Goal: Information Seeking & Learning: Learn about a topic

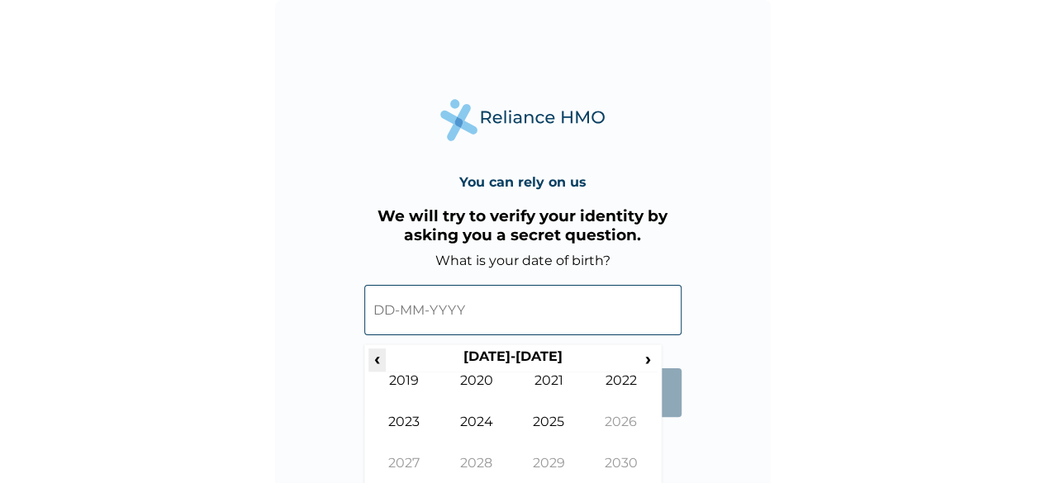
click at [378, 367] on span "‹" at bounding box center [376, 359] width 17 height 21
click at [377, 362] on span "‹" at bounding box center [376, 359] width 17 height 21
click at [377, 360] on span "‹" at bounding box center [376, 359] width 17 height 21
click at [541, 383] on td "1991" at bounding box center [549, 393] width 73 height 41
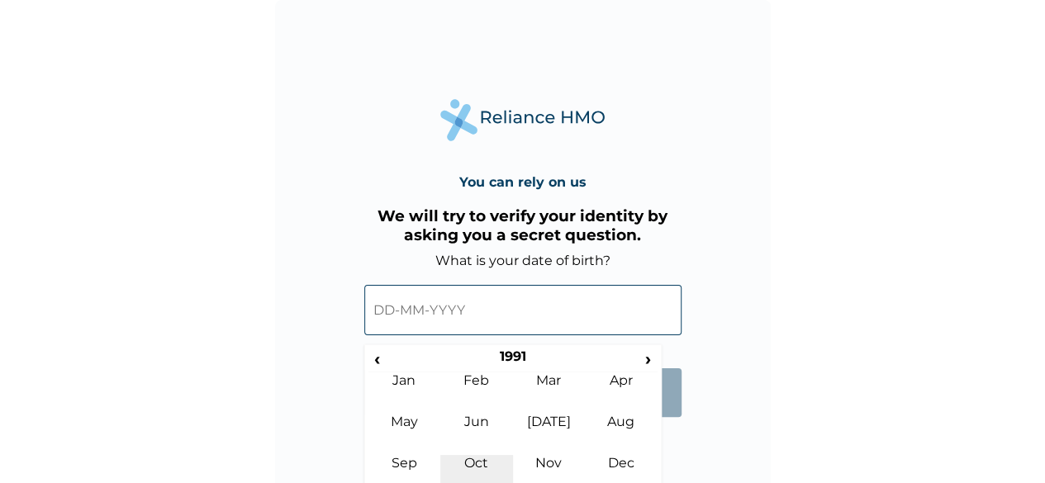
click at [473, 465] on td "Oct" at bounding box center [476, 475] width 73 height 41
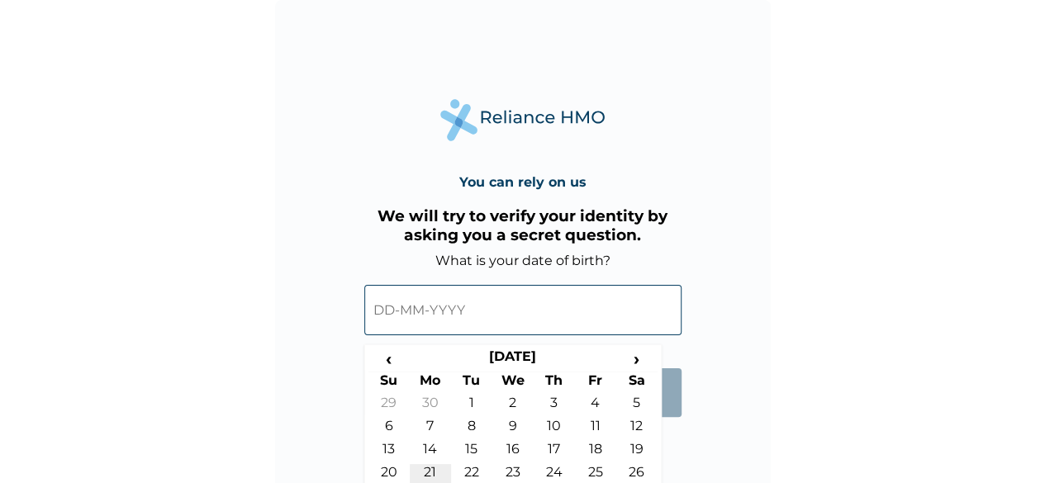
click at [434, 474] on td "21" at bounding box center [430, 475] width 41 height 23
type input "[DATE]"
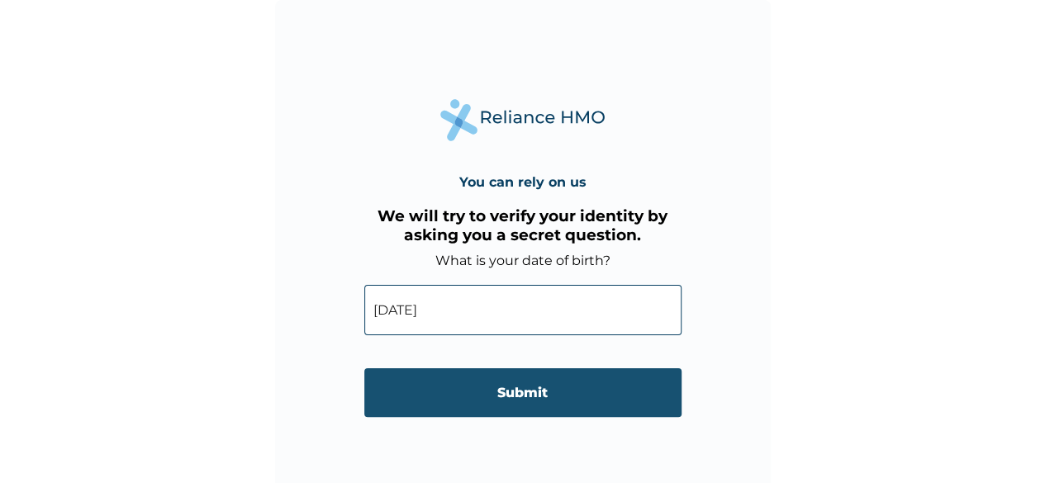
click at [567, 396] on input "Submit" at bounding box center [522, 392] width 317 height 49
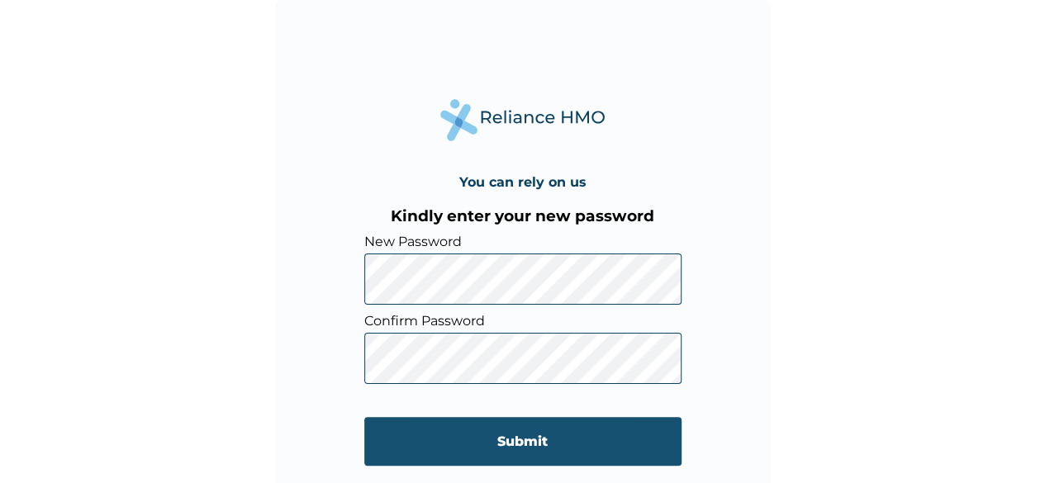
click at [487, 454] on input "Submit" at bounding box center [522, 441] width 317 height 49
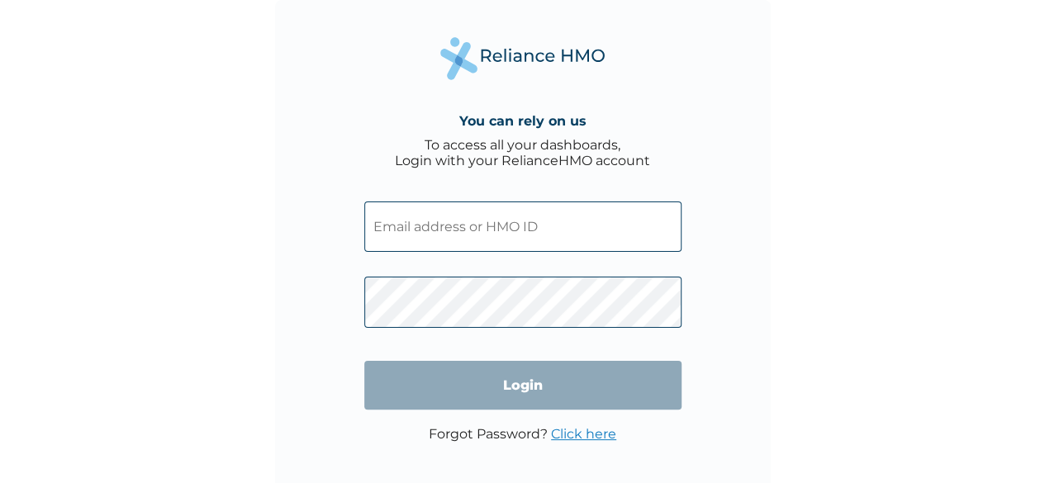
click at [573, 232] on input "text" at bounding box center [522, 227] width 317 height 50
type input "lois.omotoyinbo@hugotech.co"
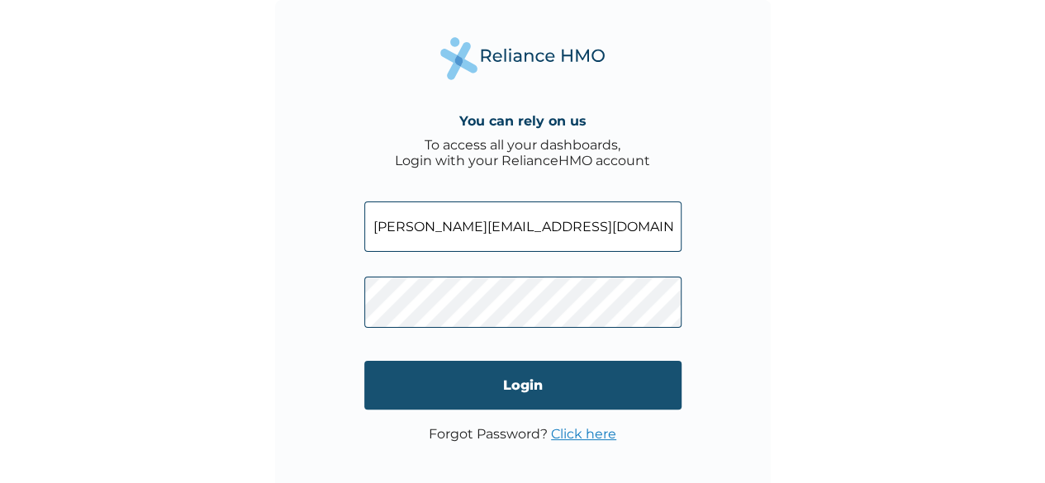
click at [460, 388] on input "Login" at bounding box center [522, 385] width 317 height 49
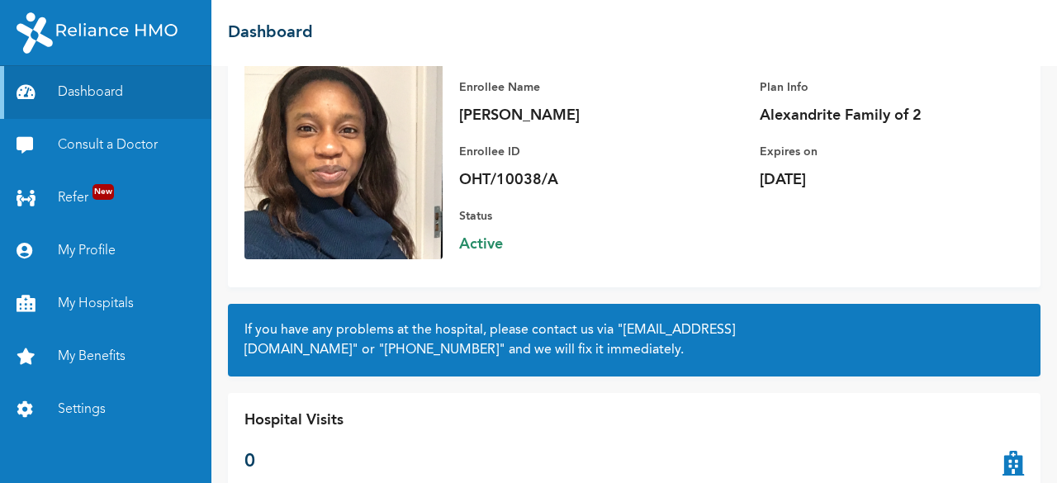
scroll to position [126, 0]
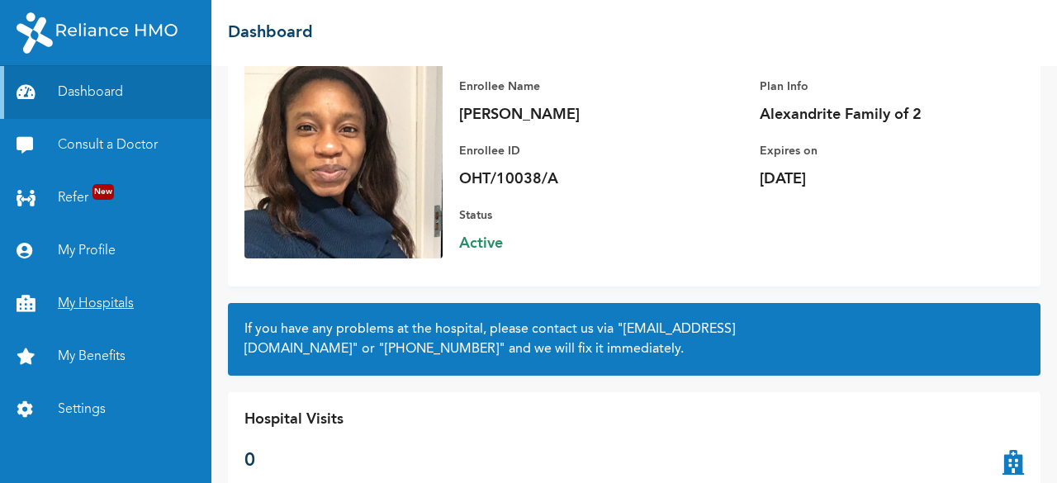
click at [106, 298] on link "My Hospitals" at bounding box center [105, 304] width 211 height 53
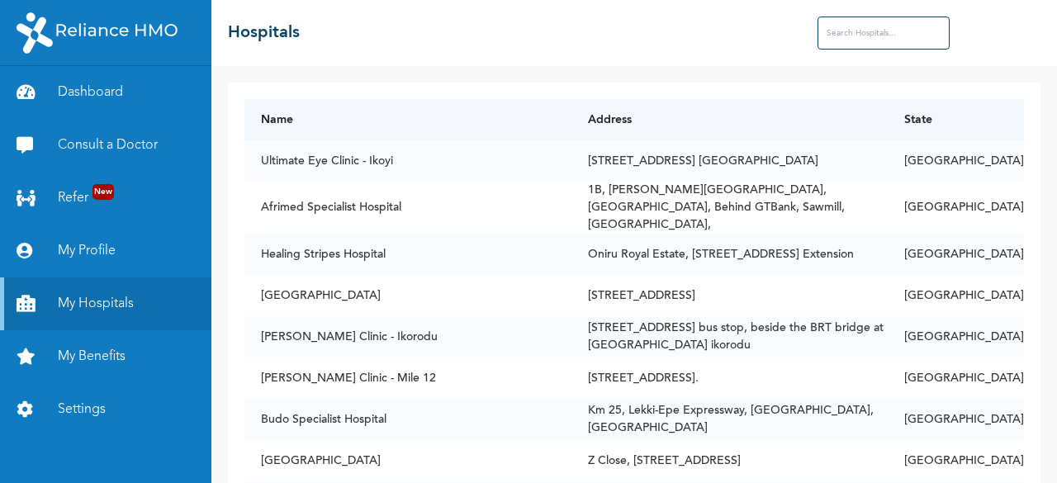
click at [850, 40] on input "text" at bounding box center [884, 33] width 132 height 33
click at [848, 34] on input "isalu" at bounding box center [884, 33] width 132 height 33
click at [871, 49] on input "isalu" at bounding box center [884, 33] width 132 height 33
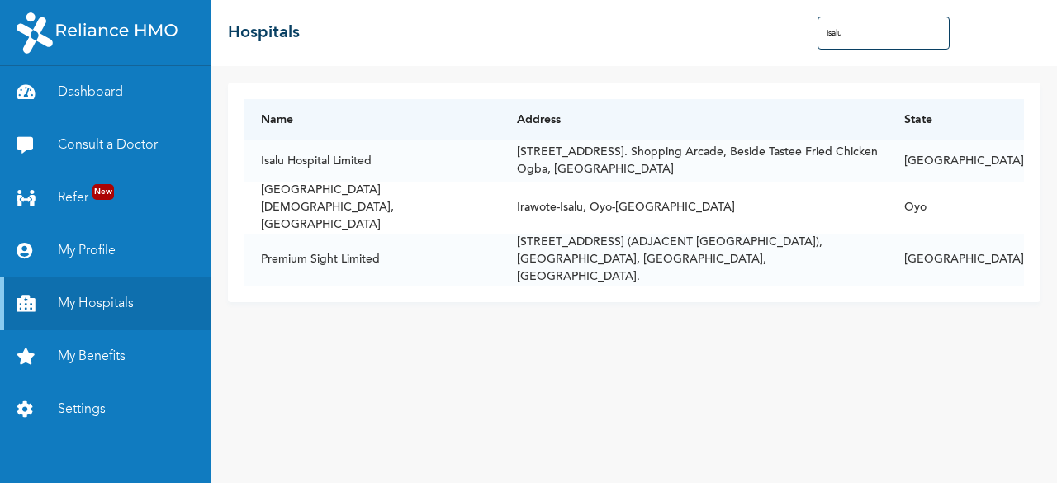
click at [871, 49] on input "isalu" at bounding box center [884, 33] width 132 height 33
drag, startPoint x: 871, startPoint y: 49, endPoint x: 1028, endPoint y: 37, distance: 157.4
click at [1028, 37] on div "isalu" at bounding box center [929, 33] width 223 height 33
type input "isalu"
click at [1028, 37] on div "isalu" at bounding box center [929, 33] width 223 height 33
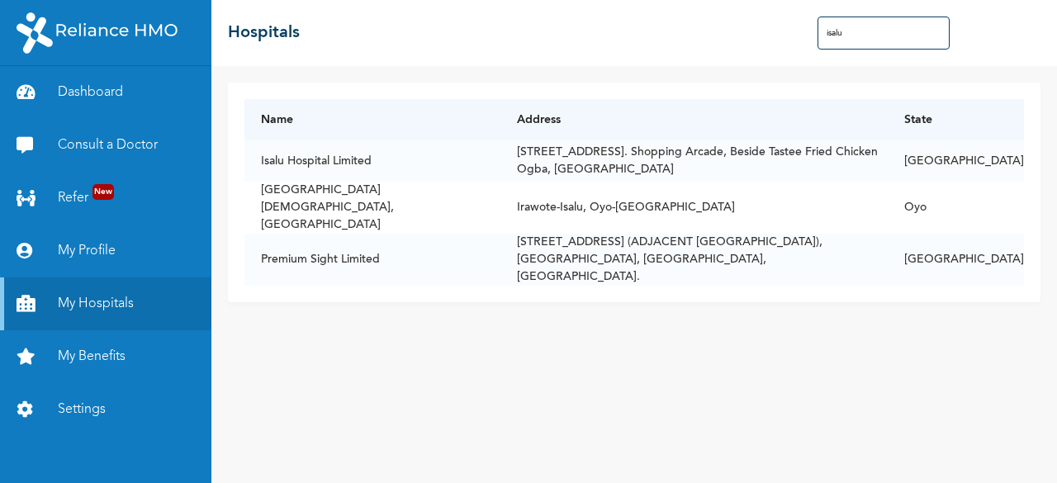
click at [1028, 37] on div "isalu" at bounding box center [929, 33] width 223 height 33
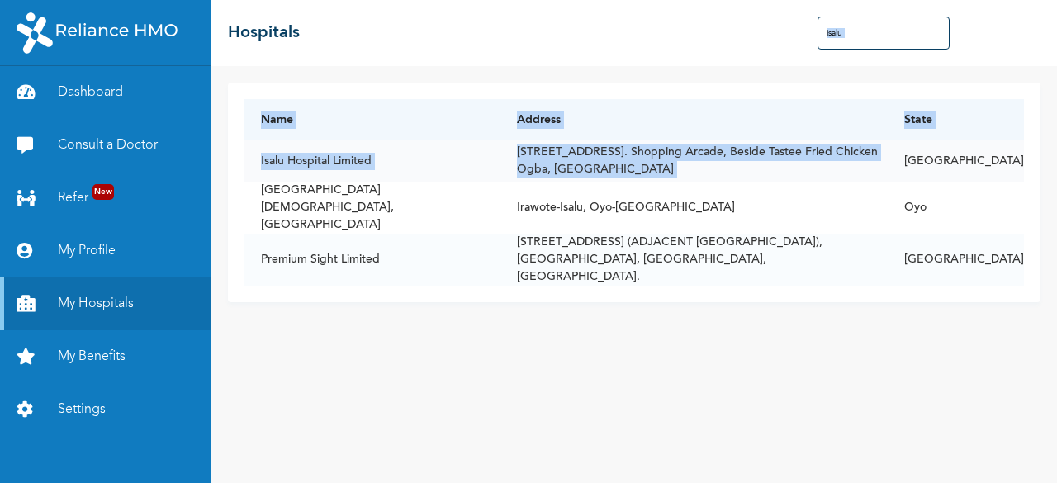
drag, startPoint x: 1028, startPoint y: 37, endPoint x: 793, endPoint y: 146, distance: 258.7
click at [793, 146] on div "☰ Hospitals isalu Name Address State Isalu Hospital Limited [STREET_ADDRESS]. […" at bounding box center [634, 241] width 846 height 483
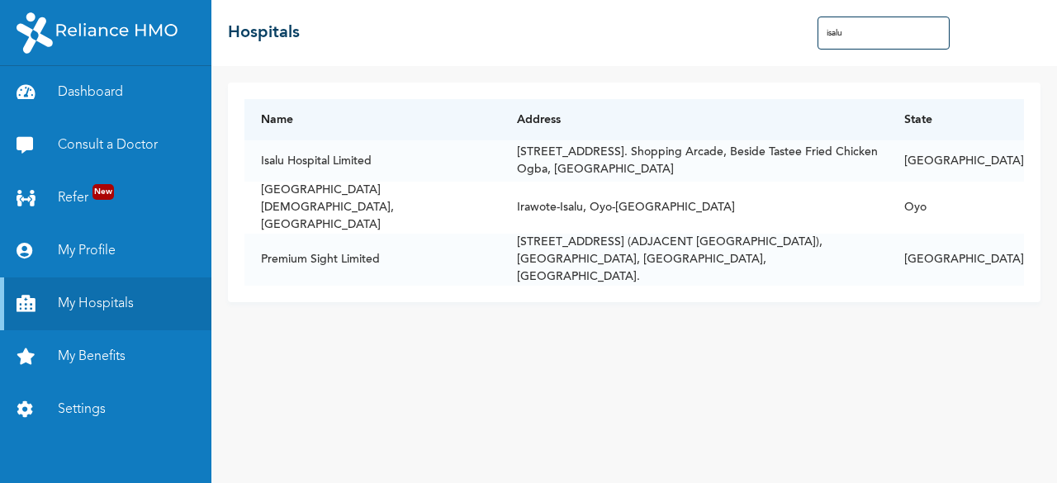
click at [690, 342] on div "Name Address State Isalu Hospital Limited [STREET_ADDRESS]. [GEOGRAPHIC_DATA], …" at bounding box center [634, 274] width 846 height 417
click at [102, 249] on link "My Profile" at bounding box center [105, 251] width 211 height 53
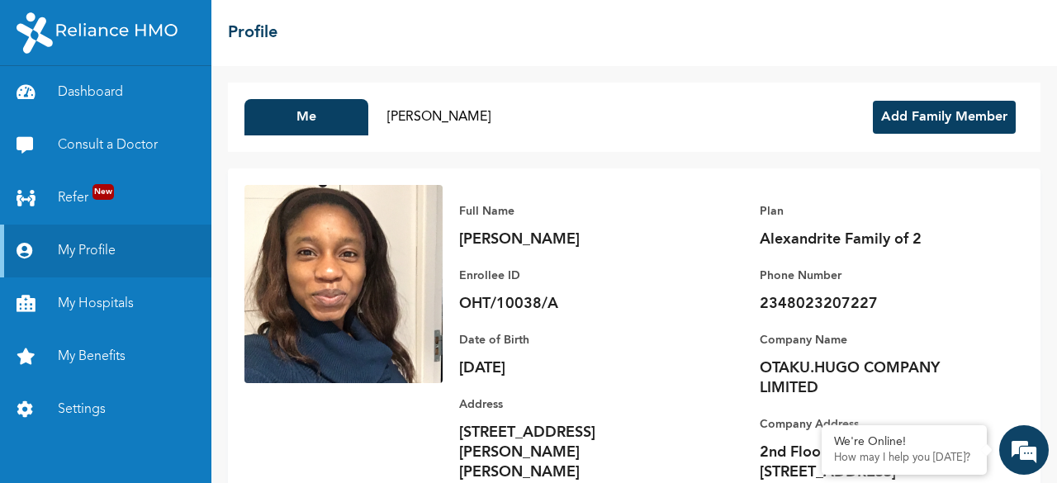
scroll to position [1, 0]
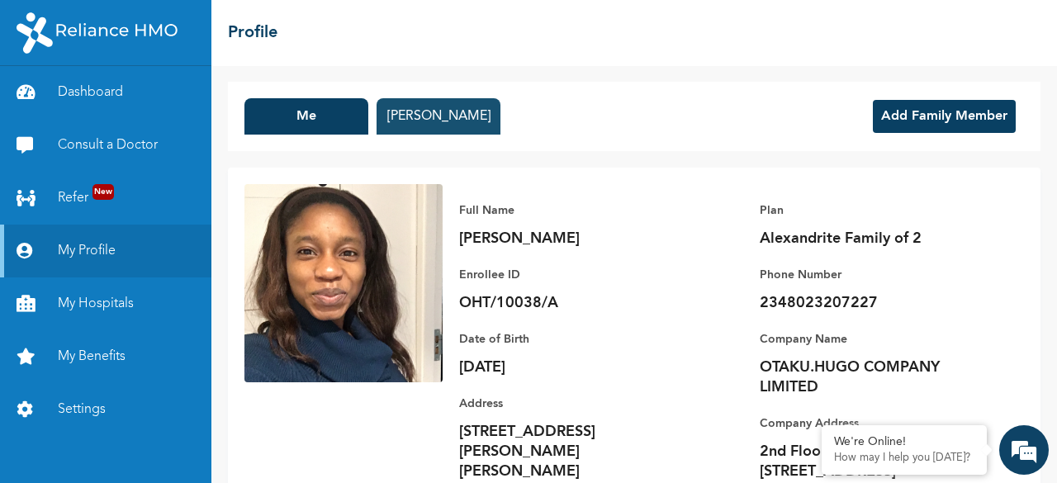
click at [423, 126] on button "[PERSON_NAME]" at bounding box center [439, 116] width 124 height 36
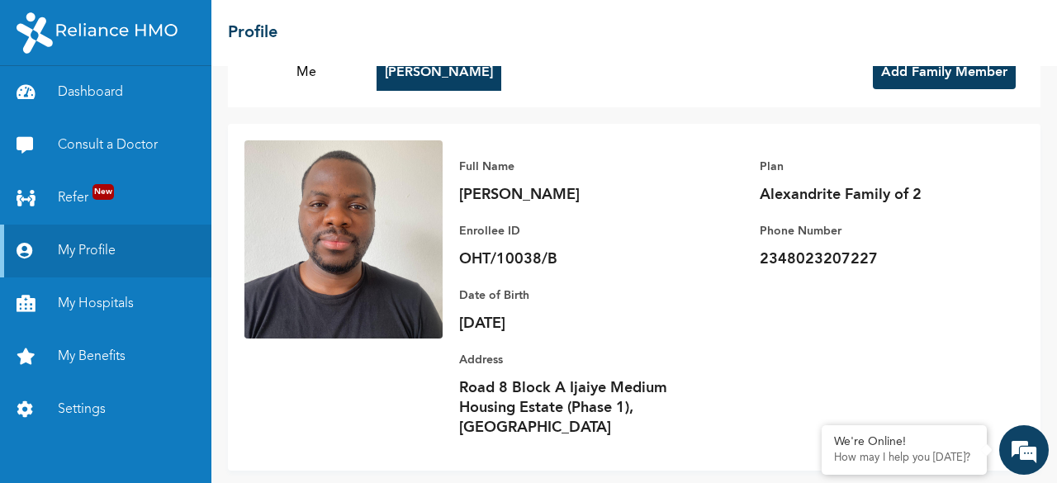
scroll to position [0, 0]
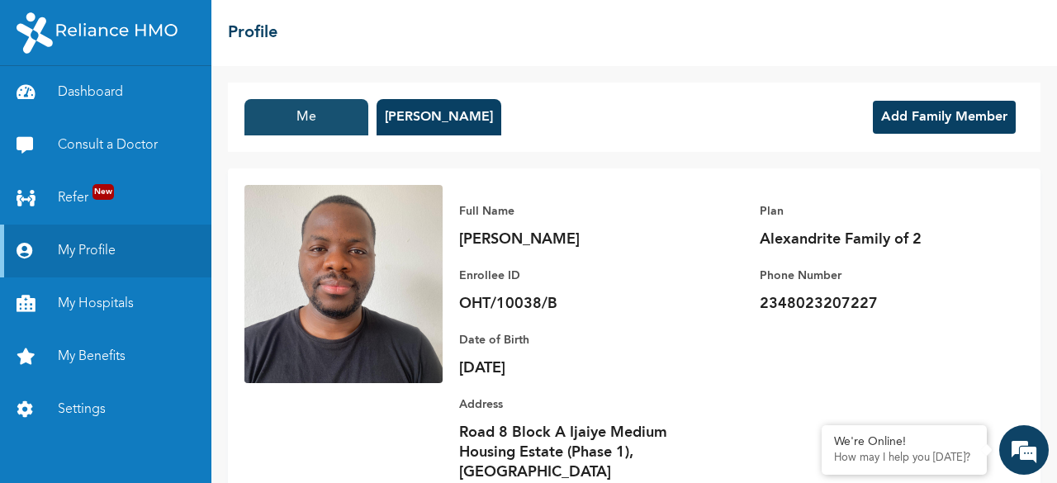
click at [304, 107] on button "Me" at bounding box center [307, 117] width 124 height 36
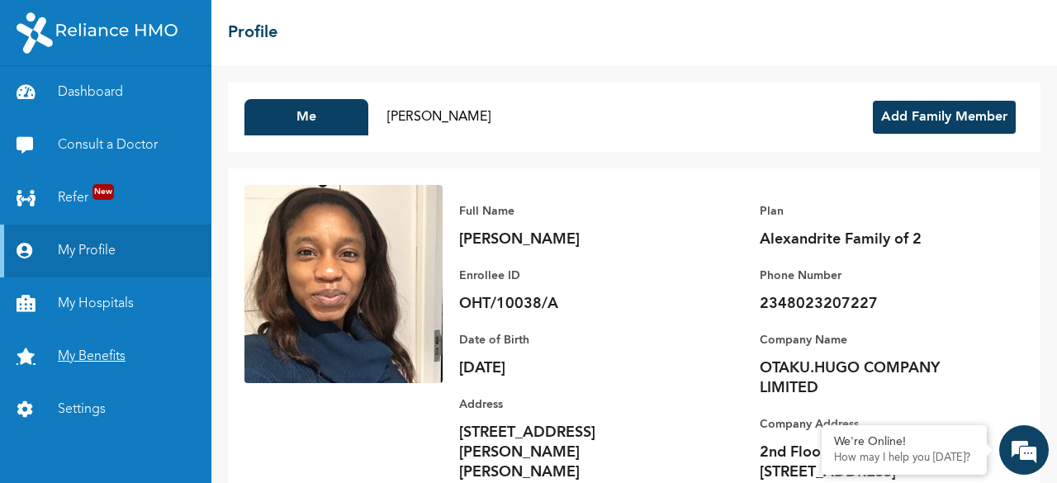
click at [104, 354] on link "My Benefits" at bounding box center [105, 356] width 211 height 53
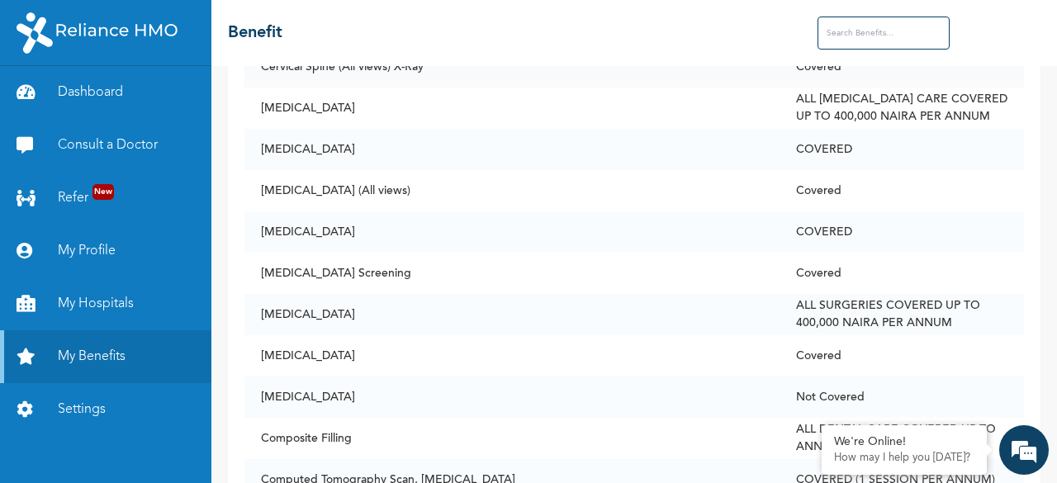
scroll to position [2024, 0]
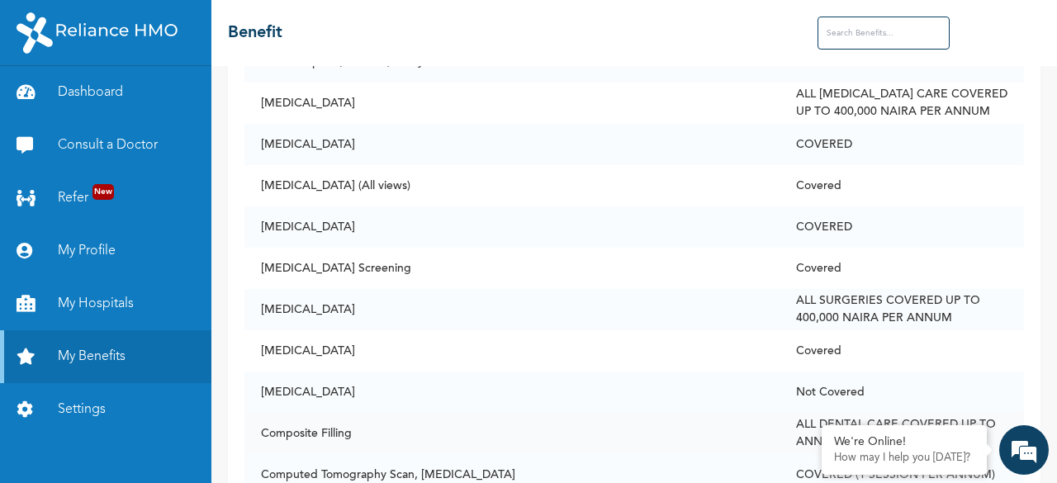
click at [422, 413] on td "Composite Filling" at bounding box center [512, 433] width 535 height 41
click at [387, 250] on td "[MEDICAL_DATA] Screening" at bounding box center [512, 268] width 535 height 41
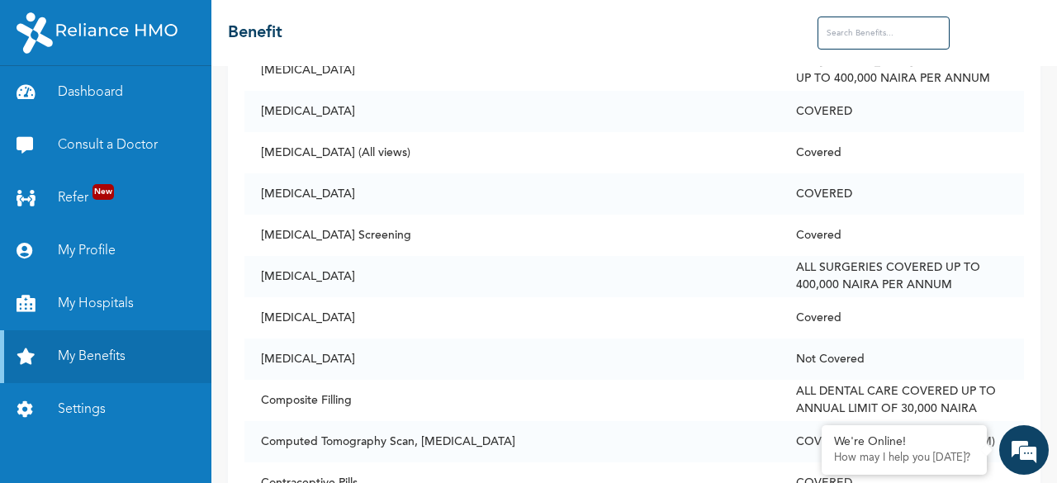
scroll to position [2090, 0]
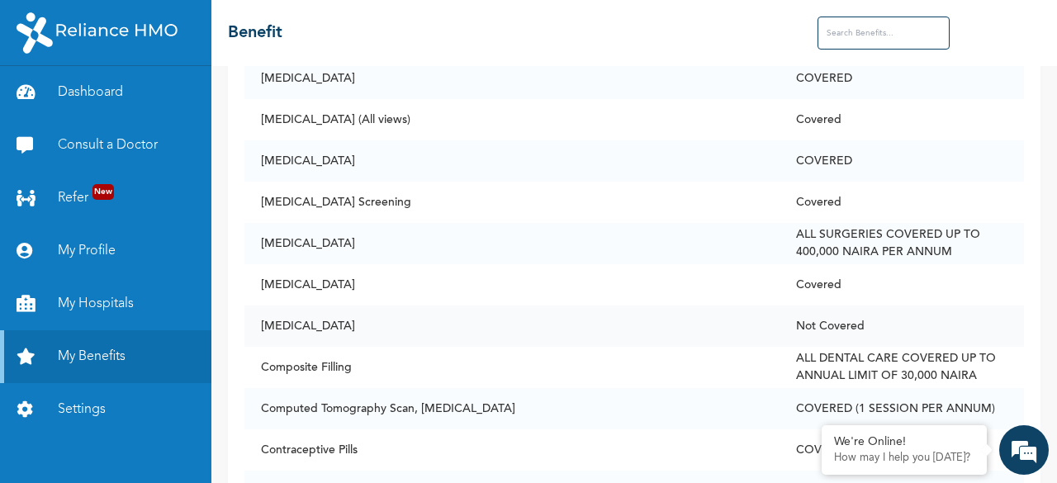
click at [803, 315] on td "Not Covered" at bounding box center [902, 326] width 245 height 41
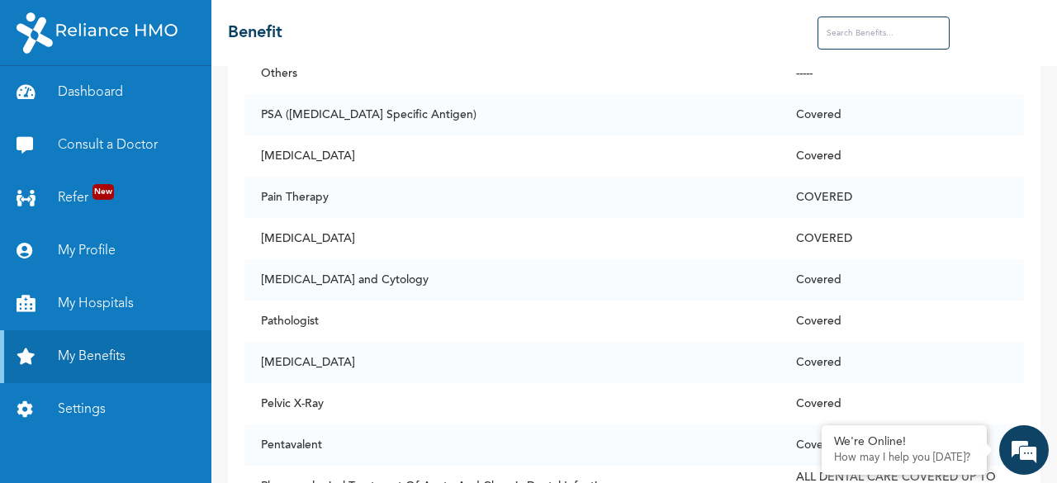
scroll to position [8439, 0]
